Goal: Navigation & Orientation: Find specific page/section

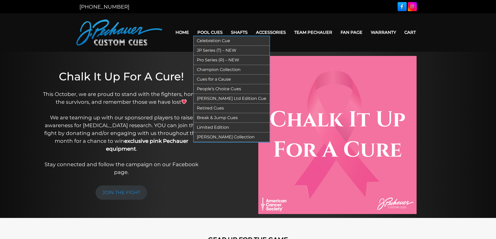
click at [212, 32] on link "Pool Cues" at bounding box center [210, 32] width 34 height 13
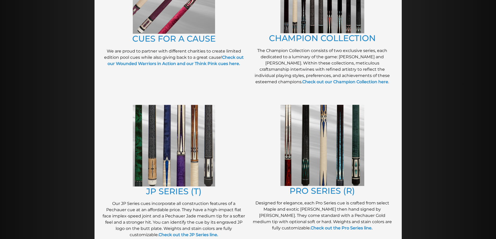
scroll to position [184, 0]
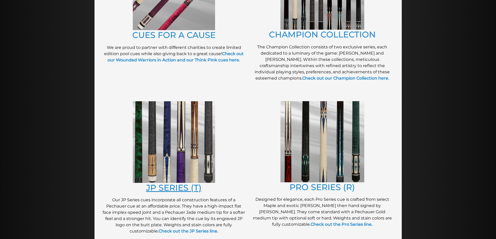
click at [189, 187] on link "JP SERIES (T)" at bounding box center [173, 188] width 55 height 10
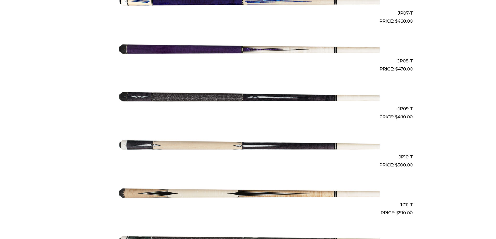
scroll to position [483, 0]
